Goal: Information Seeking & Learning: Learn about a topic

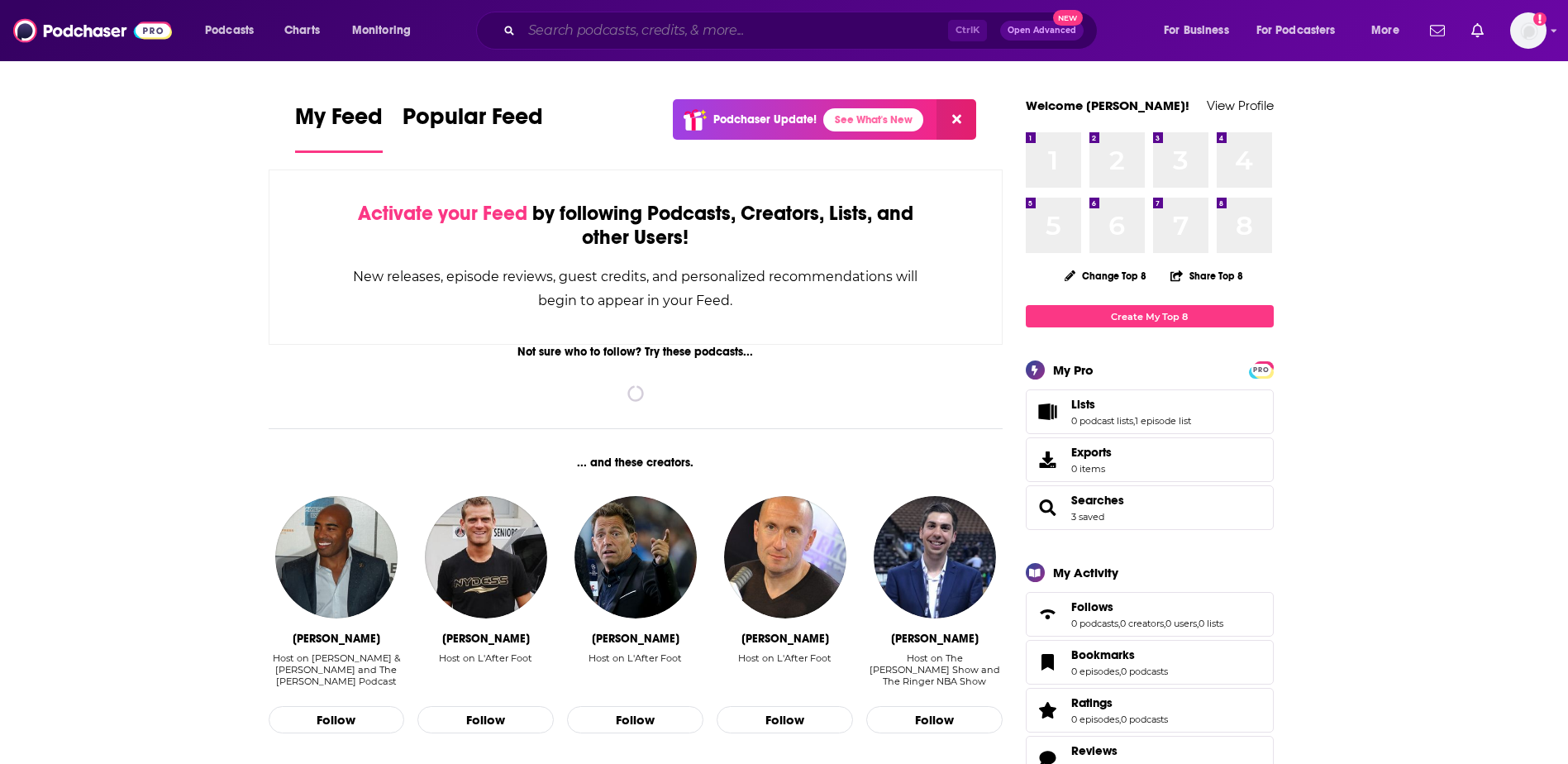
click at [718, 26] on input "Search podcasts, credits, & more..." at bounding box center [735, 31] width 427 height 27
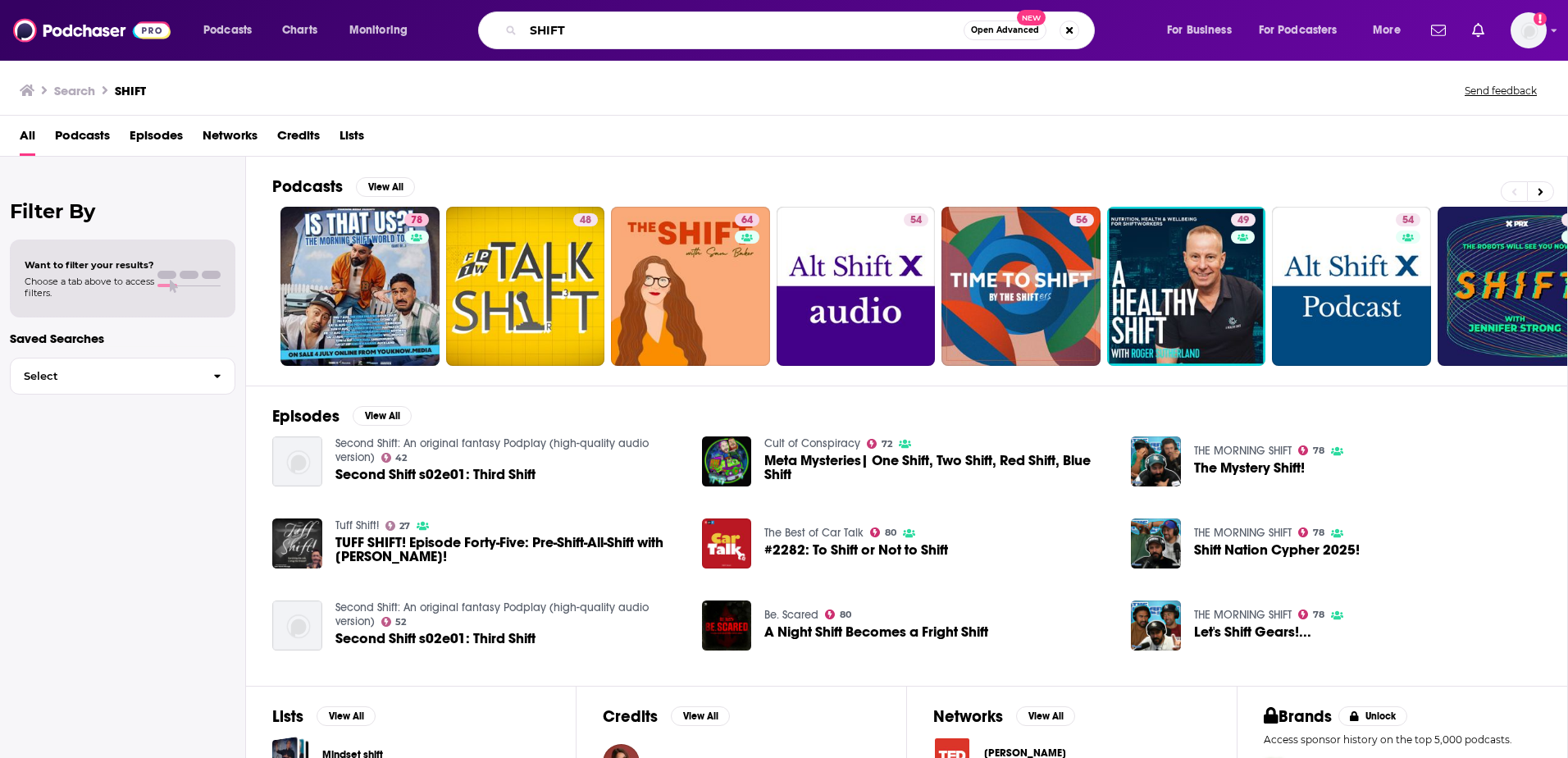
click at [617, 18] on input "SHIFT" at bounding box center [743, 30] width 441 height 26
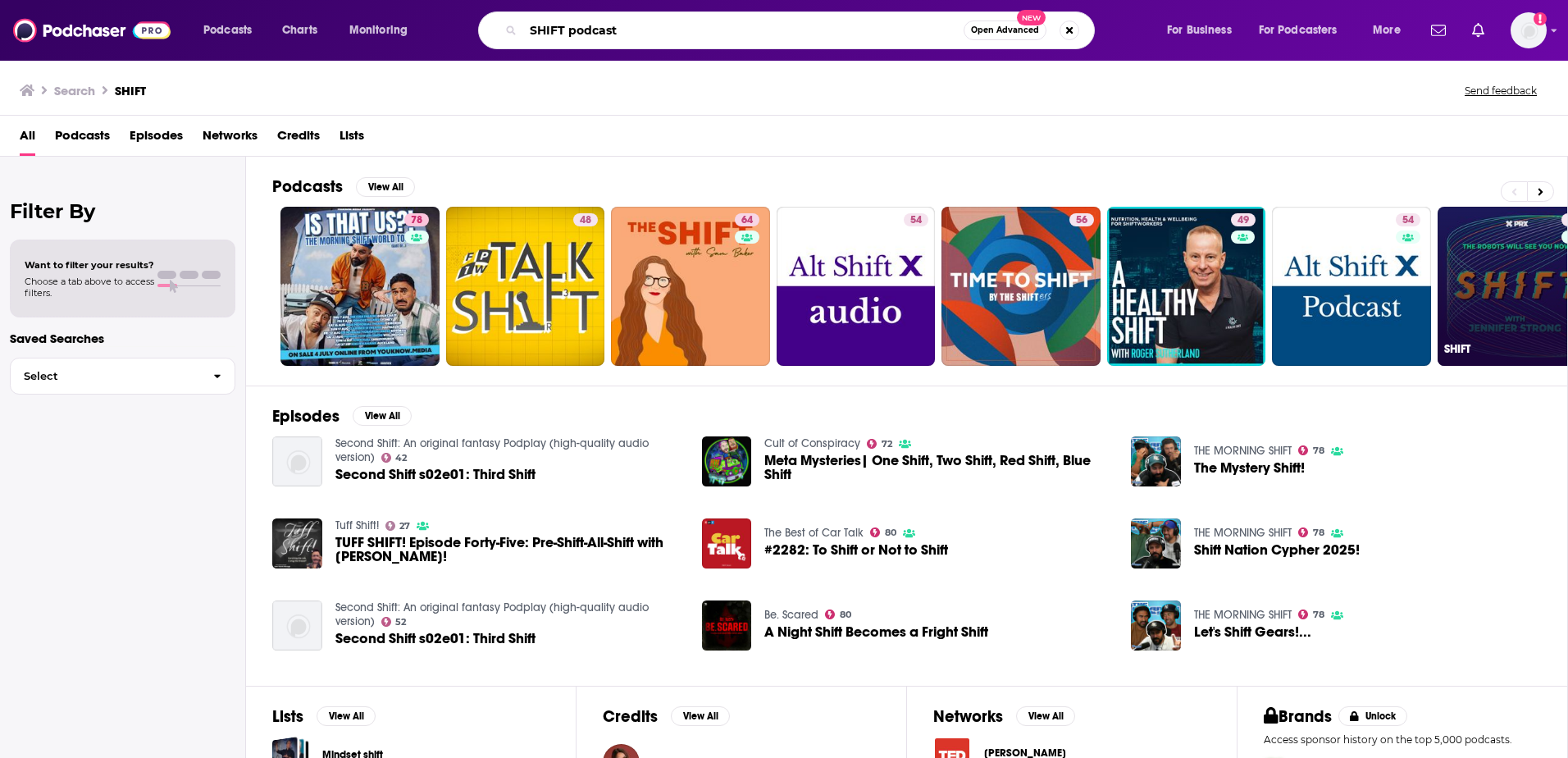
type input "SHIFT podcast"
click at [1504, 289] on link "49 SHIFT" at bounding box center [1517, 286] width 159 height 159
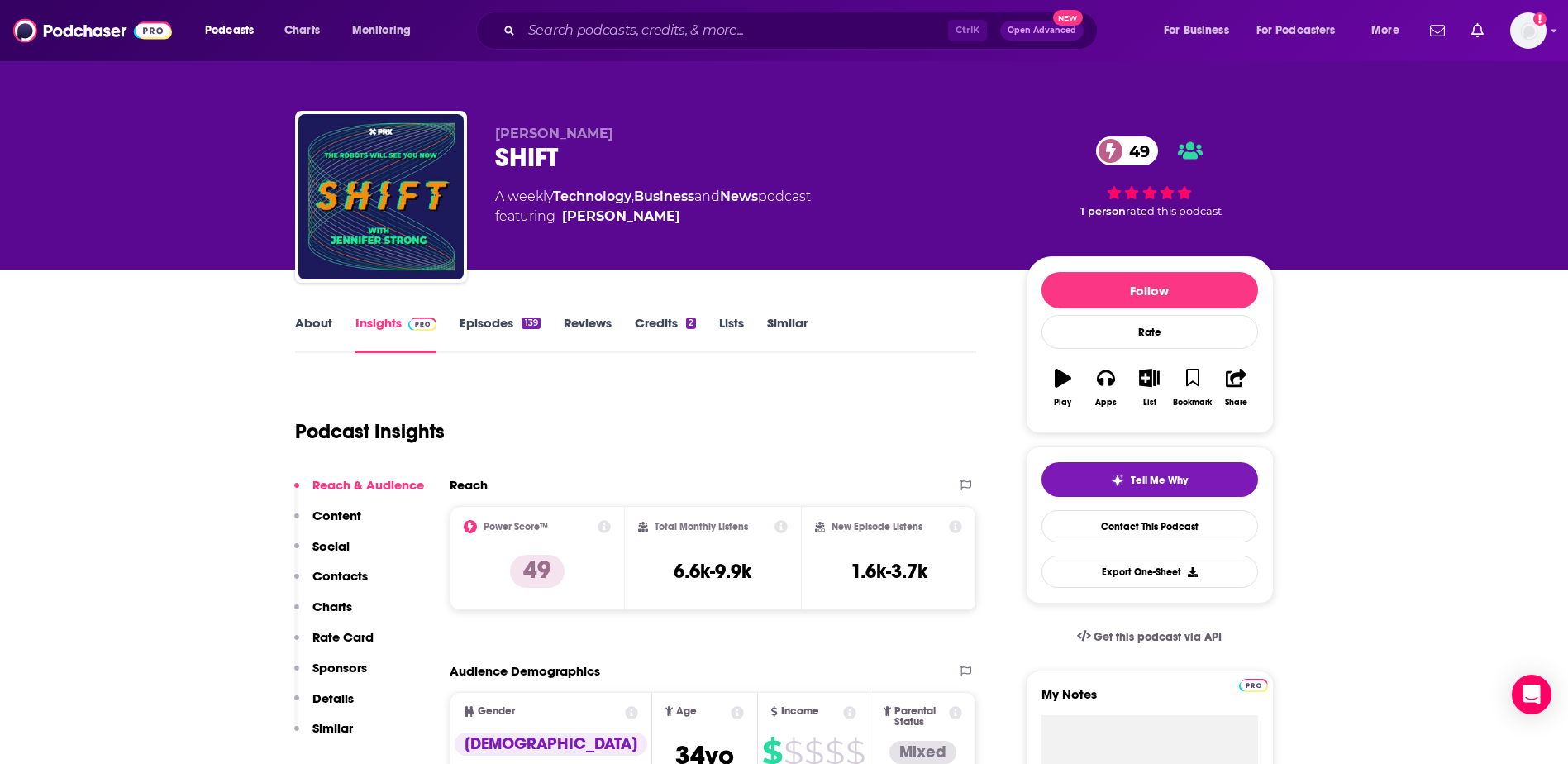
click at [312, 323] on link "About" at bounding box center [314, 334] width 38 height 38
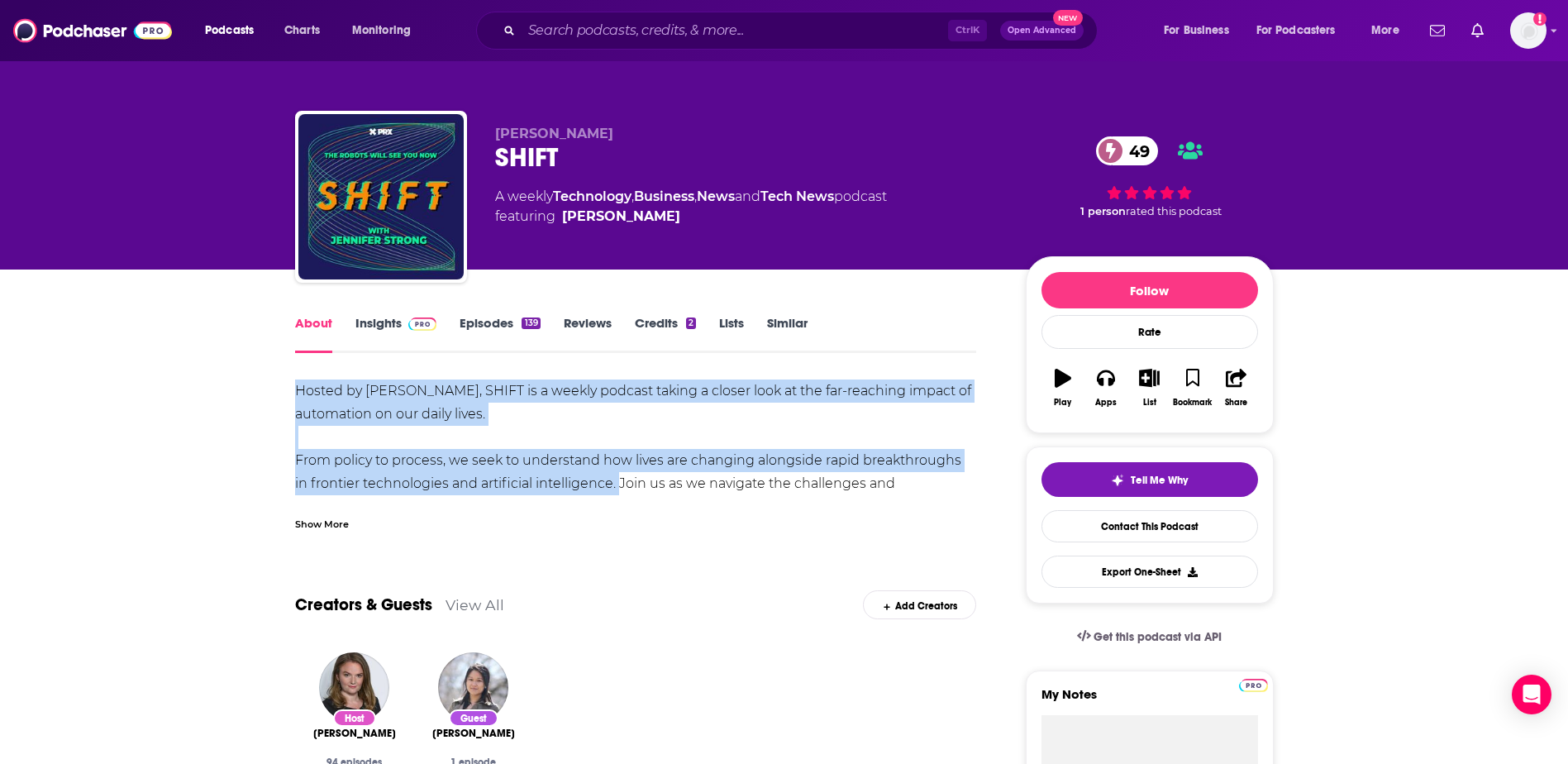
drag, startPoint x: 294, startPoint y: 388, endPoint x: 601, endPoint y: 493, distance: 324.5
click at [601, 493] on div "Hosted by [PERSON_NAME], SHIFT is a weekly podcast taking a closer look at the …" at bounding box center [636, 448] width 682 height 139
copy div "Hosted by [PERSON_NAME], SHIFT is a weekly podcast taking a closer look at the …"
click at [386, 319] on link "Insights" at bounding box center [396, 334] width 82 height 38
